Goal: Check status: Check status

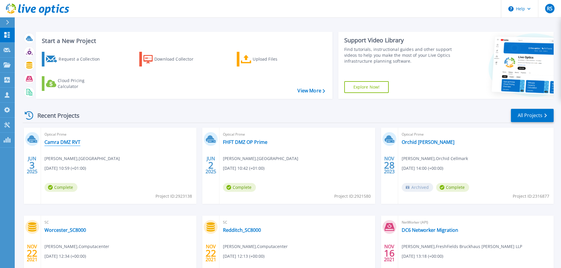
click at [65, 141] on link "Camra DMZ RVT" at bounding box center [62, 142] width 36 height 6
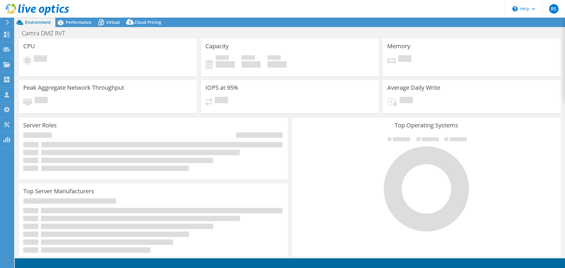
select select "EULondon"
select select "USD"
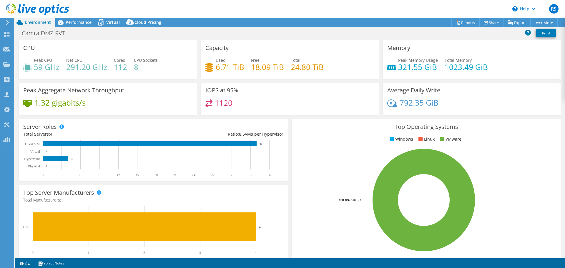
click at [7, 21] on use at bounding box center [7, 22] width 3 height 5
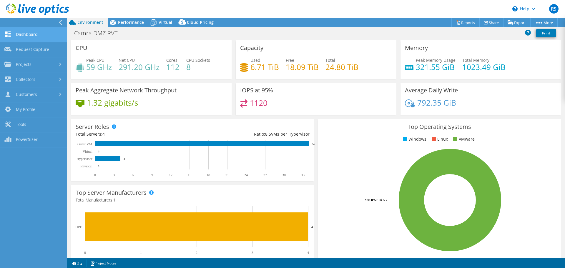
click at [24, 36] on link "Dashboard" at bounding box center [33, 34] width 67 height 15
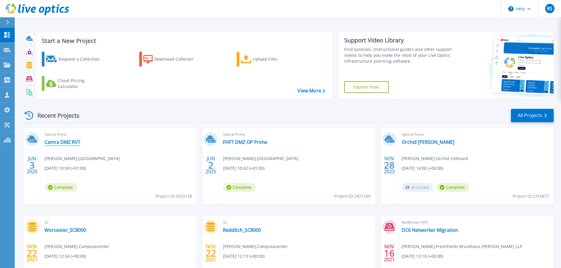
click at [58, 142] on link "Camra DMZ RVT" at bounding box center [62, 142] width 36 height 6
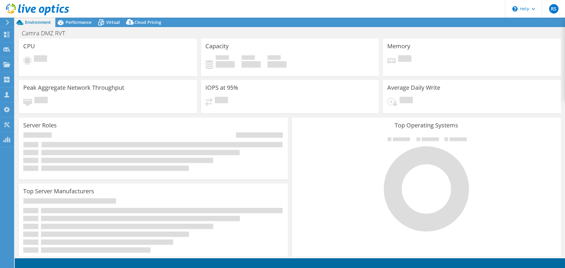
select select "EULondon"
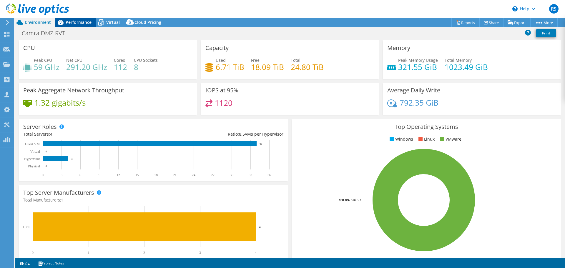
click at [82, 23] on span "Performance" at bounding box center [79, 22] width 26 height 6
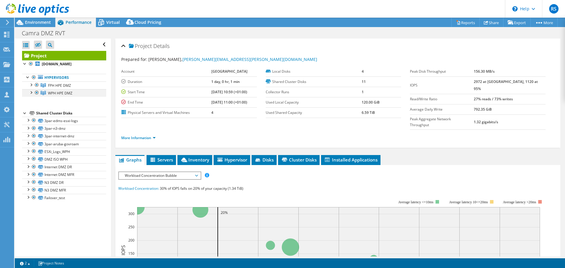
click at [32, 93] on div at bounding box center [31, 92] width 6 height 6
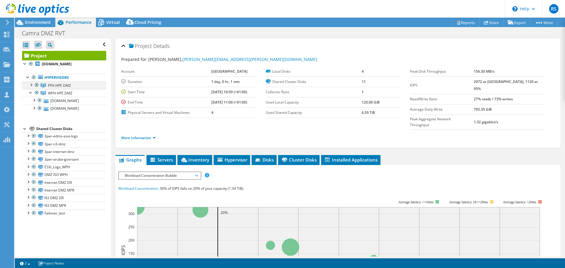
click at [30, 84] on div at bounding box center [31, 85] width 6 height 6
